Goal: Task Accomplishment & Management: Complete application form

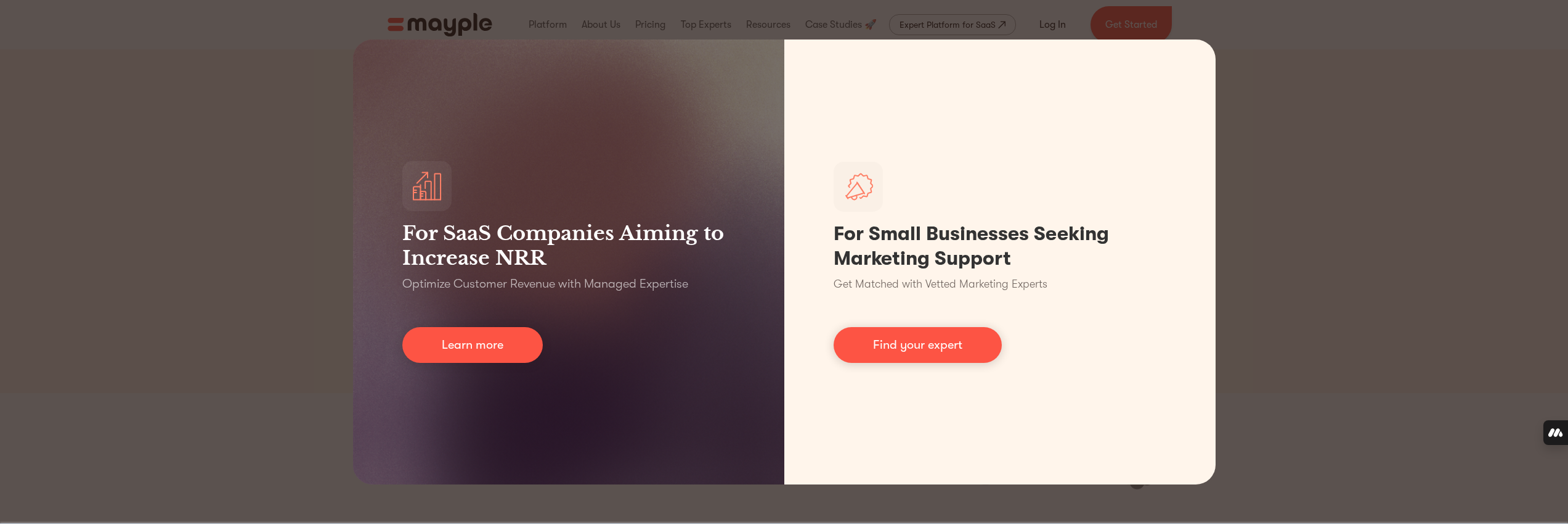
click at [1414, 156] on div "For SaaS Companies Aiming to Increase NRR Optimize Customer Revenue with Manage…" at bounding box center [784, 262] width 1568 height 524
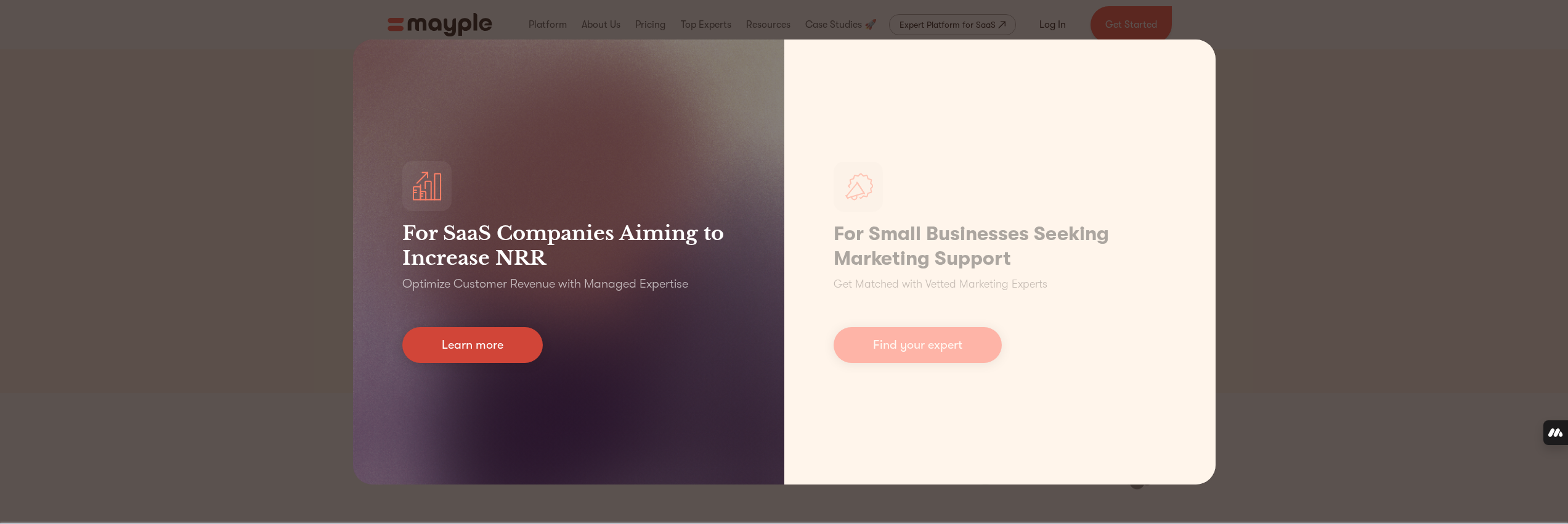
click at [461, 341] on link "Learn more" at bounding box center [472, 344] width 140 height 36
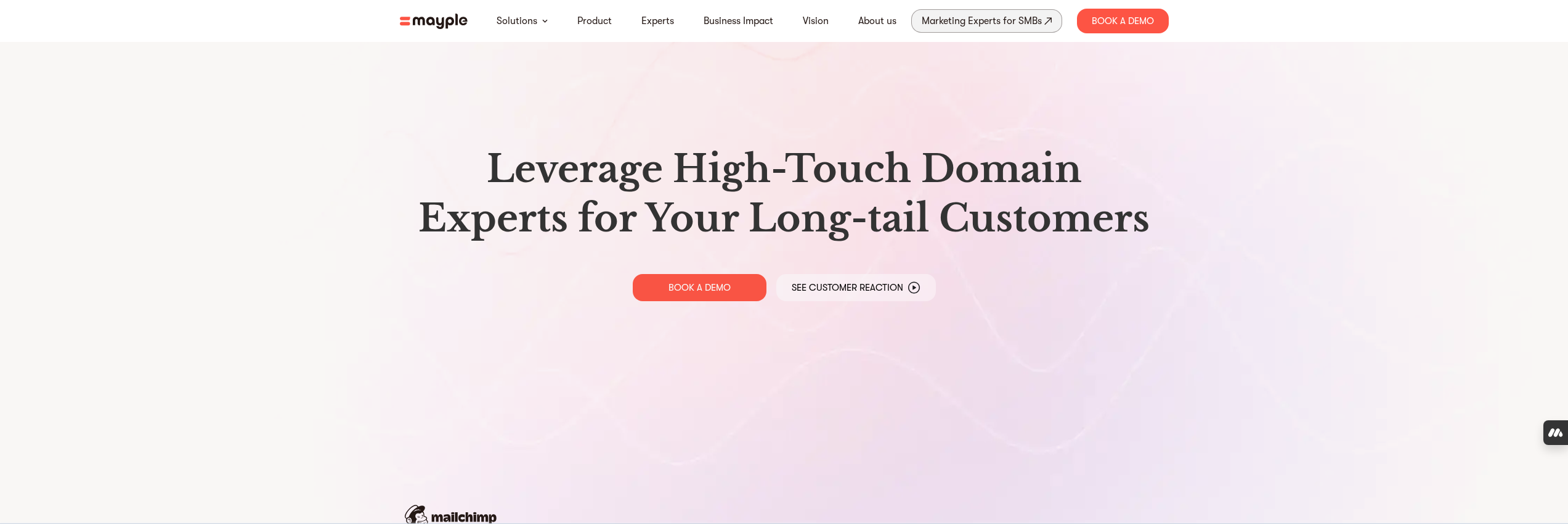
click at [952, 21] on div "Marketing Experts for SMBs" at bounding box center [982, 21] width 120 height 17
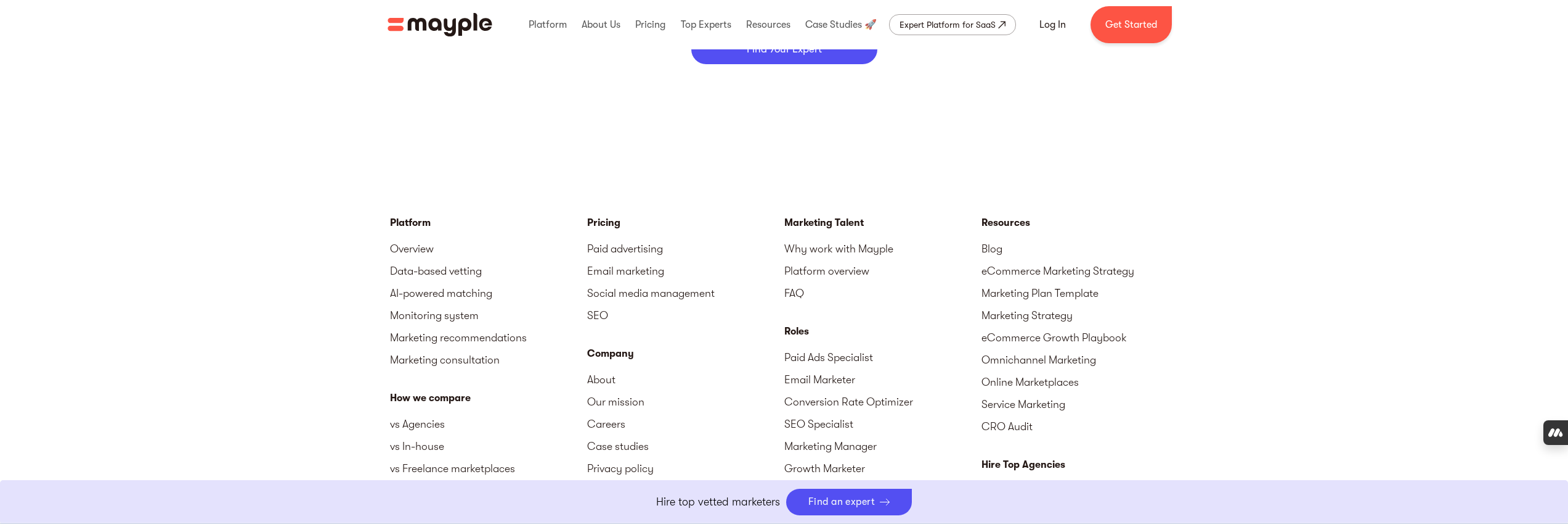
scroll to position [5348, 0]
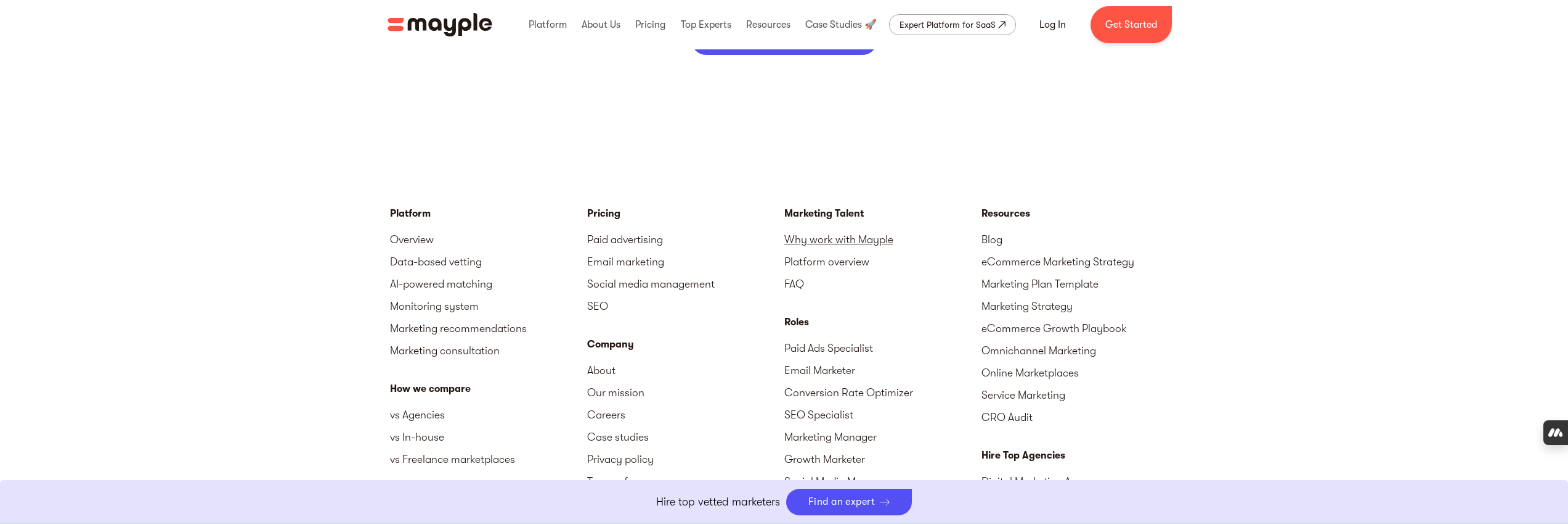
click at [844, 241] on link "Why work with Mayple" at bounding box center [883, 238] width 197 height 22
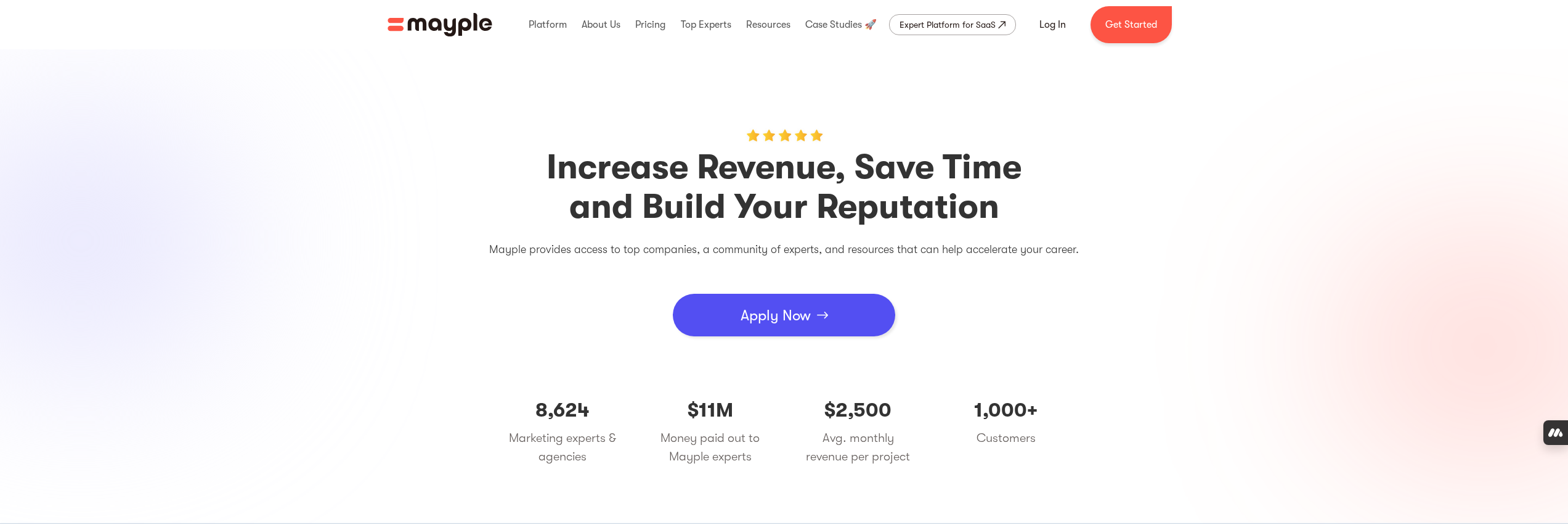
click at [741, 320] on div "Apply Now" at bounding box center [776, 315] width 71 height 37
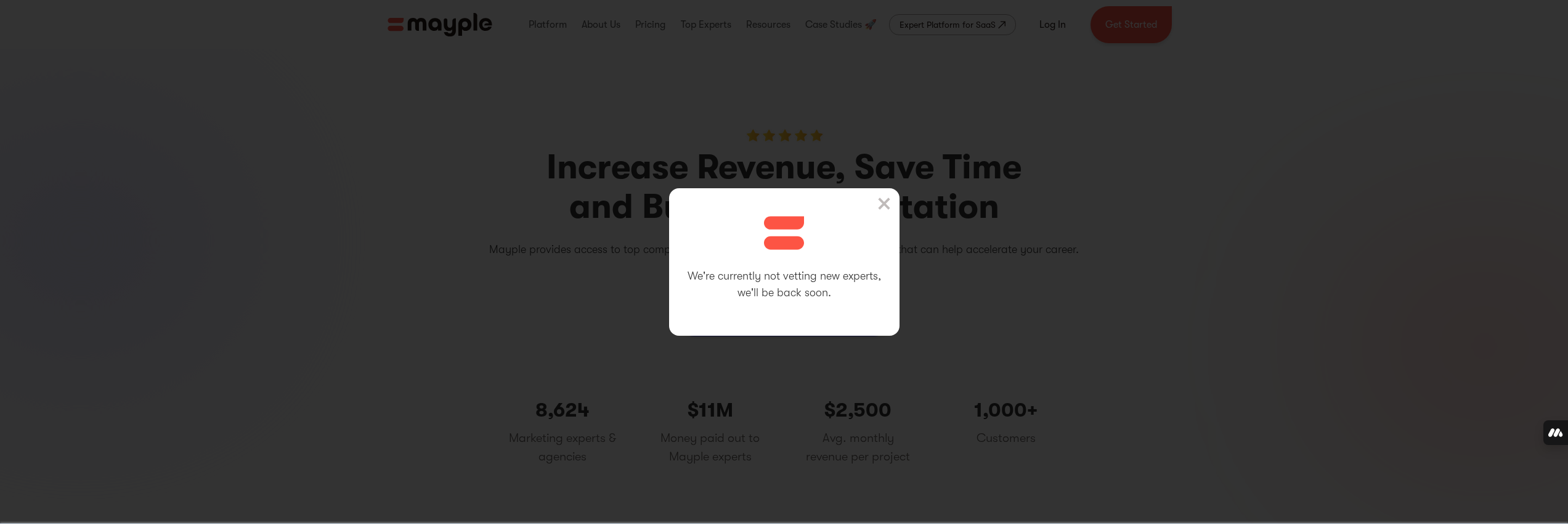
click at [894, 203] on div "We're currently not vetting new experts, we'll be back soon." at bounding box center [784, 261] width 230 height 148
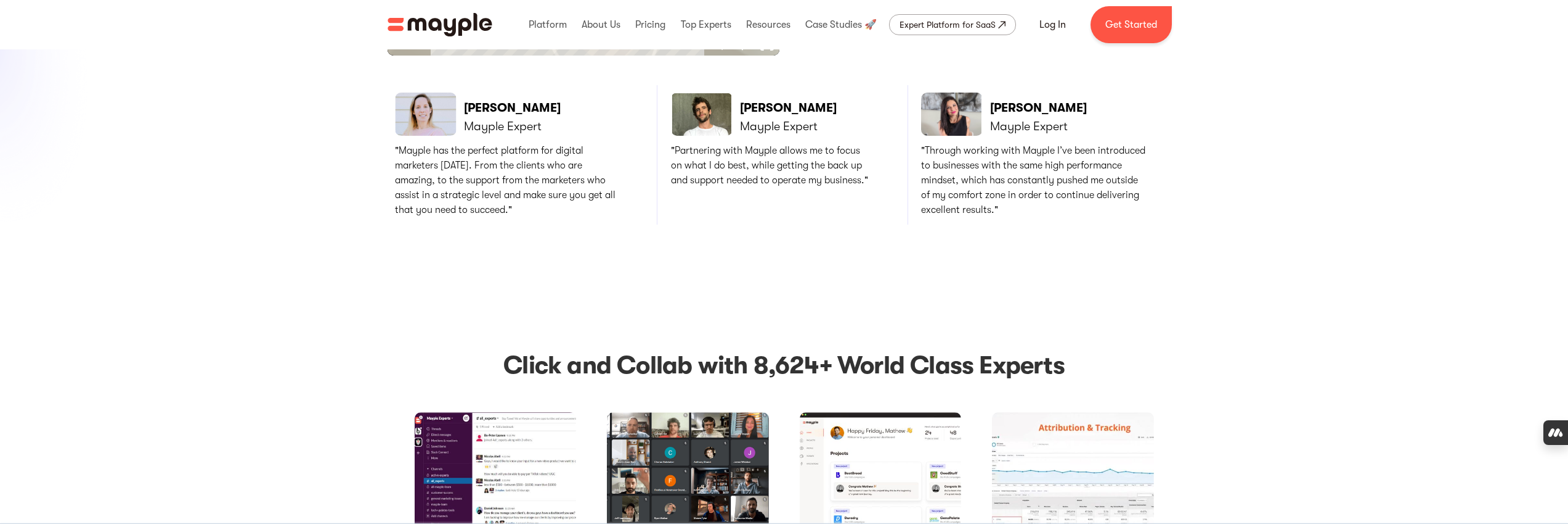
scroll to position [3566, 0]
